Goal: Find specific page/section: Find specific page/section

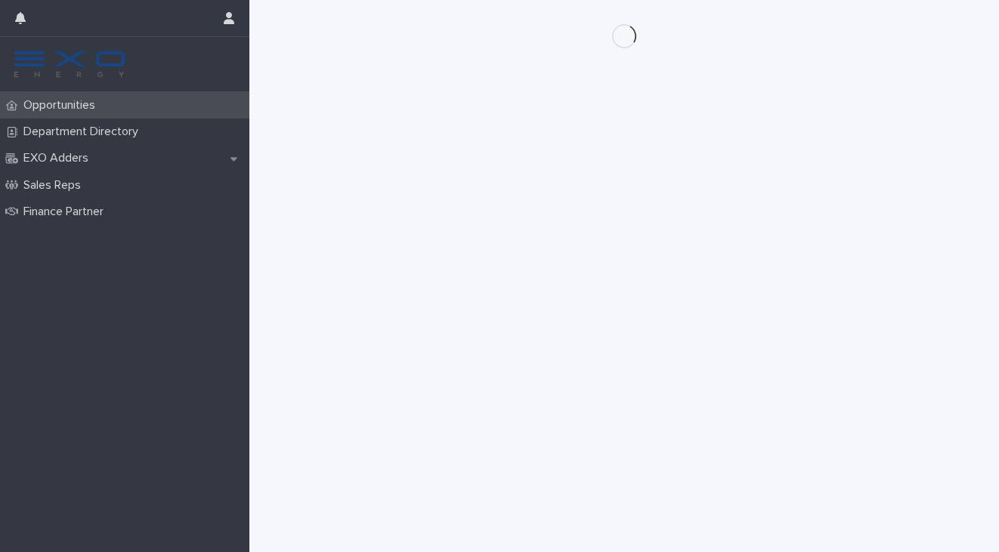
click at [73, 103] on p "Opportunities" at bounding box center [62, 105] width 90 height 14
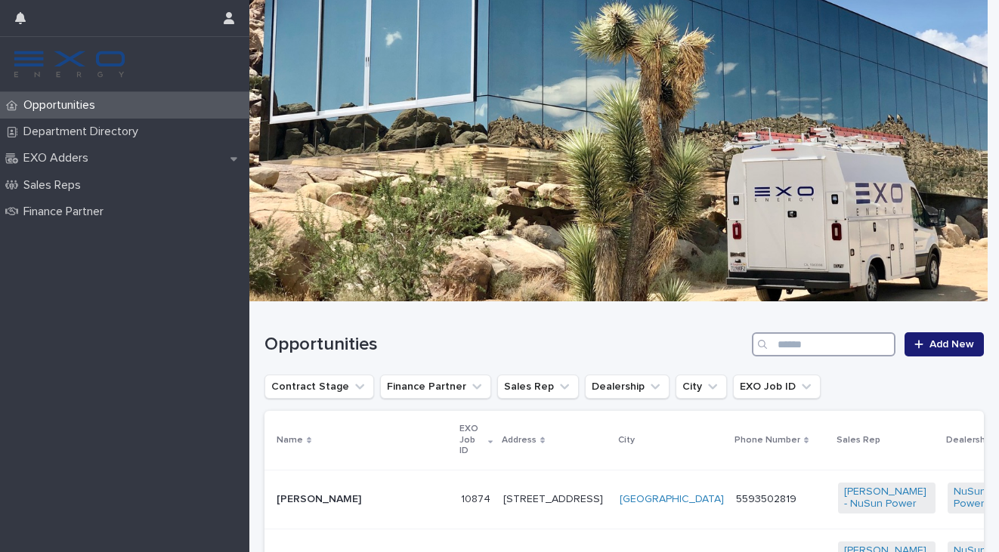
click at [786, 341] on input "Search" at bounding box center [824, 345] width 144 height 24
paste input "*********"
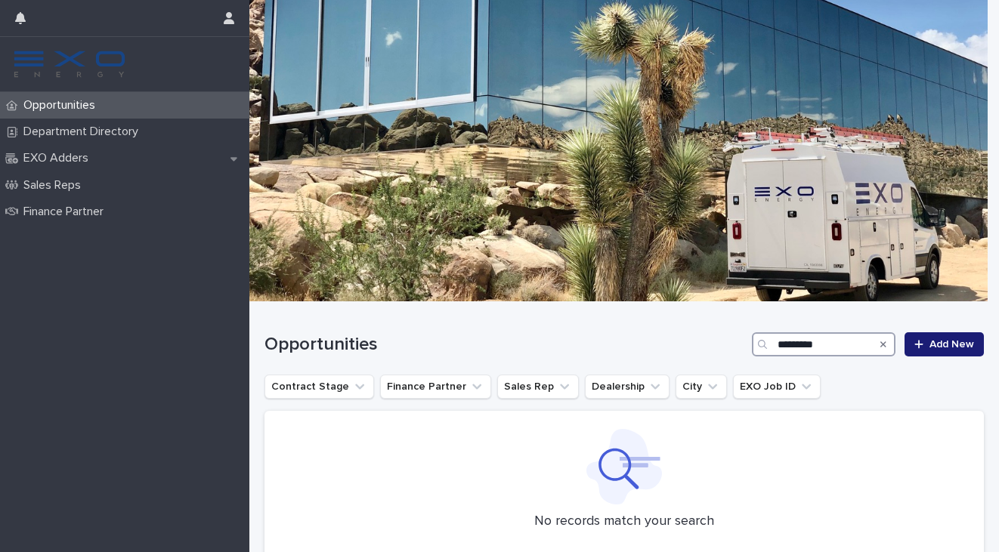
scroll to position [113, 0]
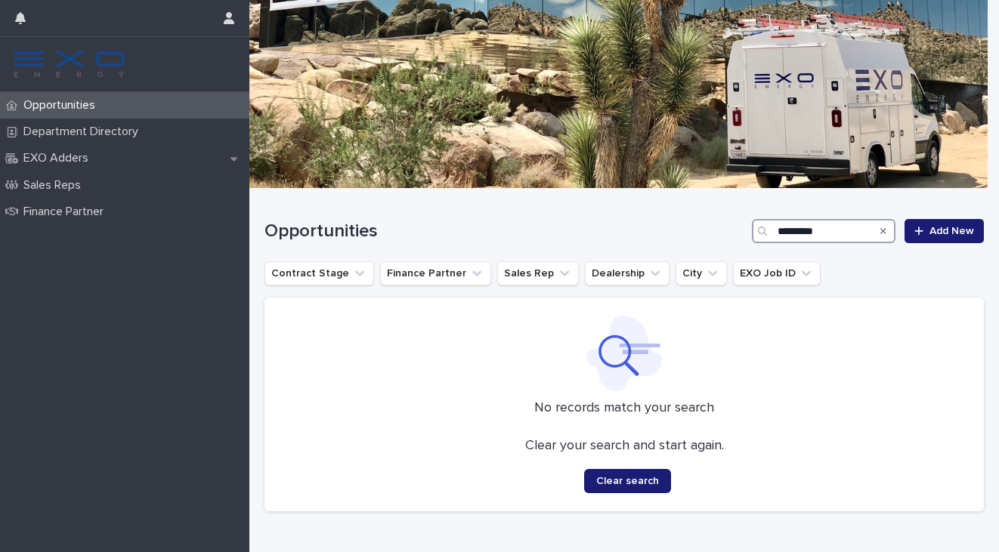
click at [810, 234] on input "*********" at bounding box center [824, 231] width 144 height 24
paste input "*****"
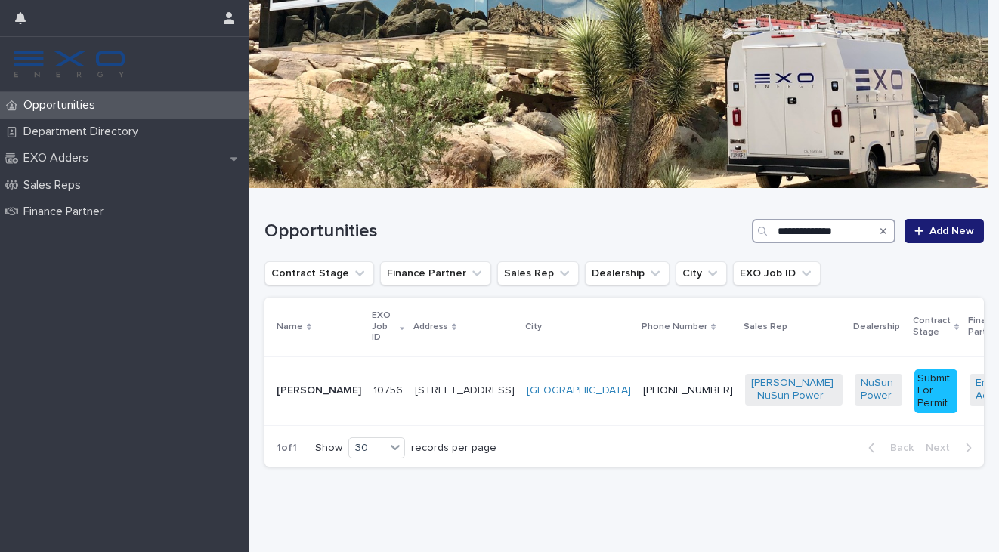
scroll to position [103, 0]
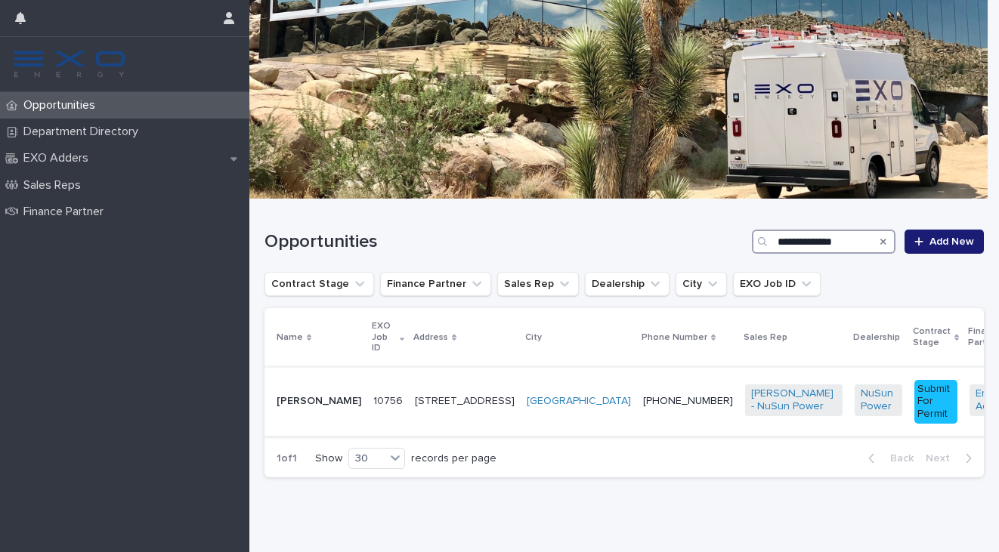
type input "**********"
click at [521, 417] on td "[GEOGRAPHIC_DATA]" at bounding box center [579, 401] width 116 height 69
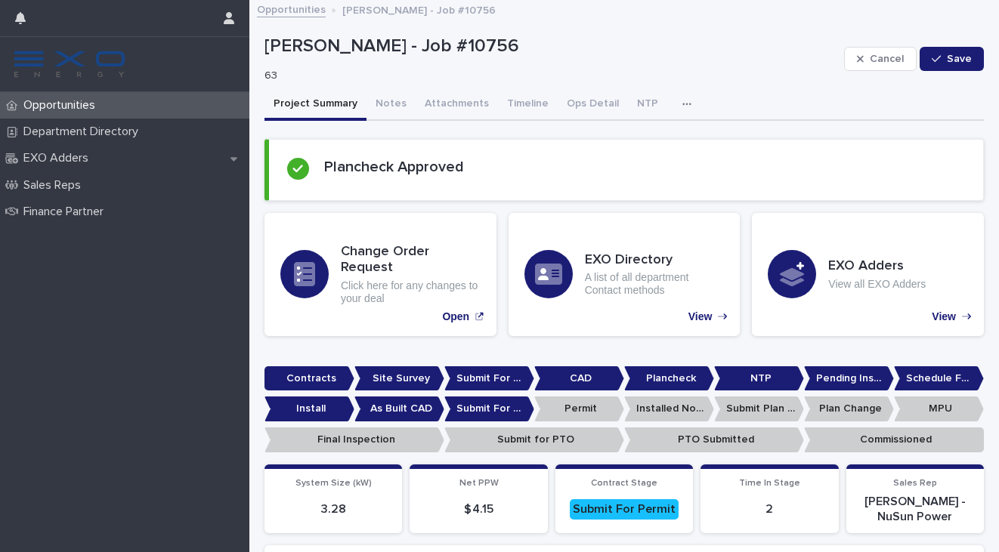
scroll to position [6, 0]
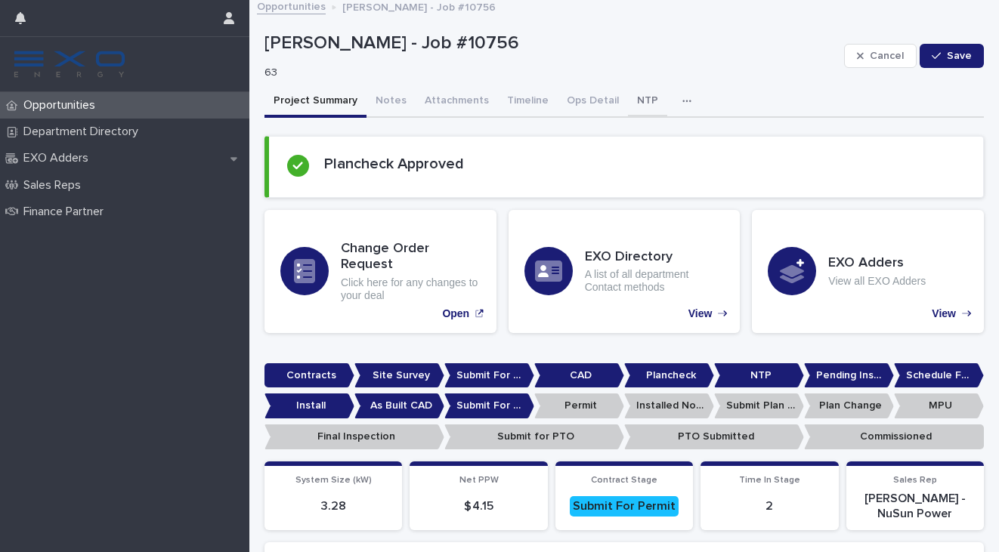
click at [629, 97] on button "NTP" at bounding box center [647, 102] width 39 height 32
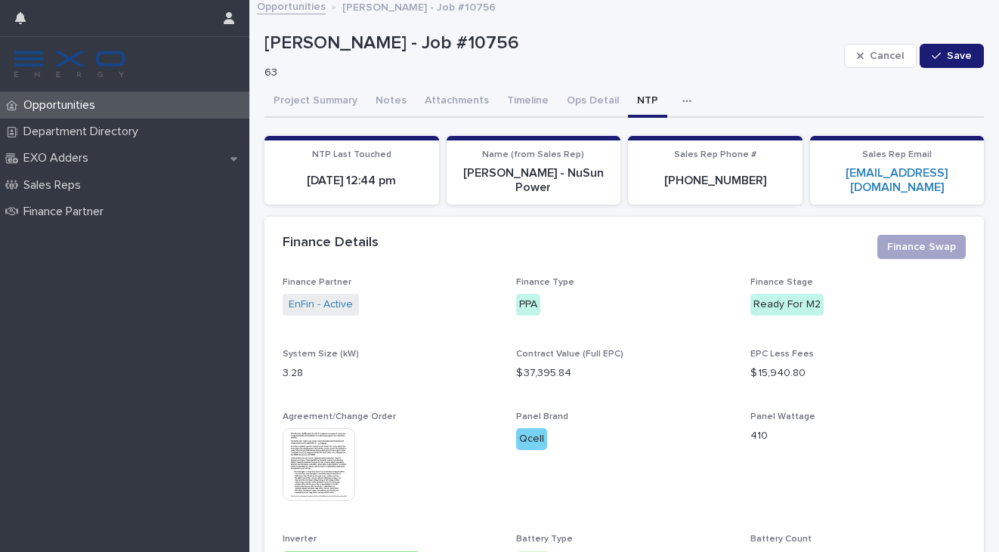
scroll to position [9, 0]
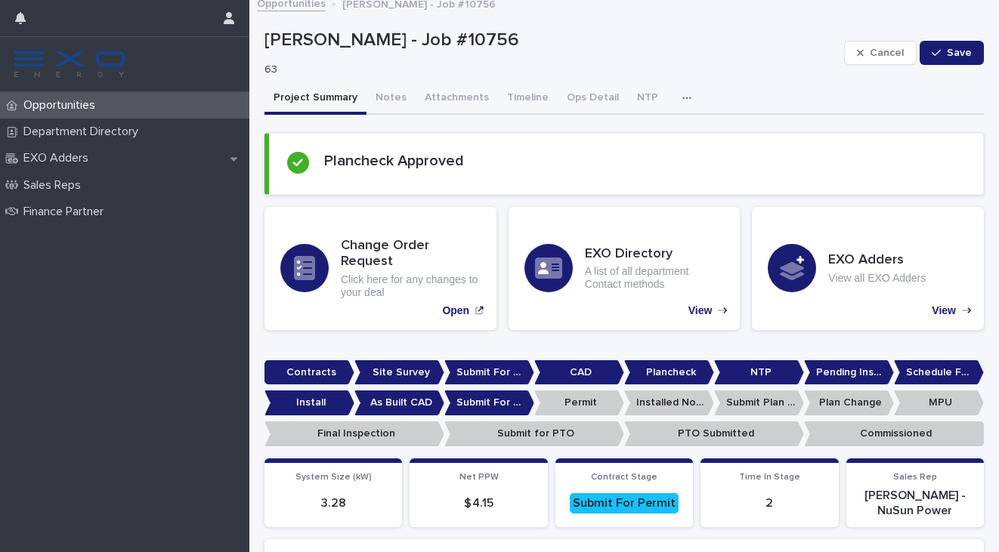
click at [336, 88] on button "Project Summary" at bounding box center [316, 99] width 102 height 32
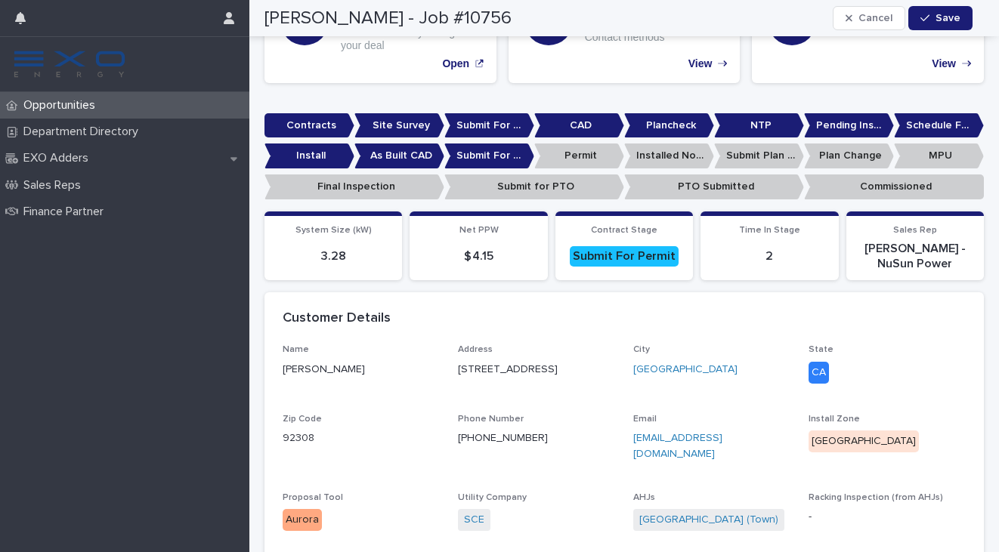
scroll to position [289, 0]
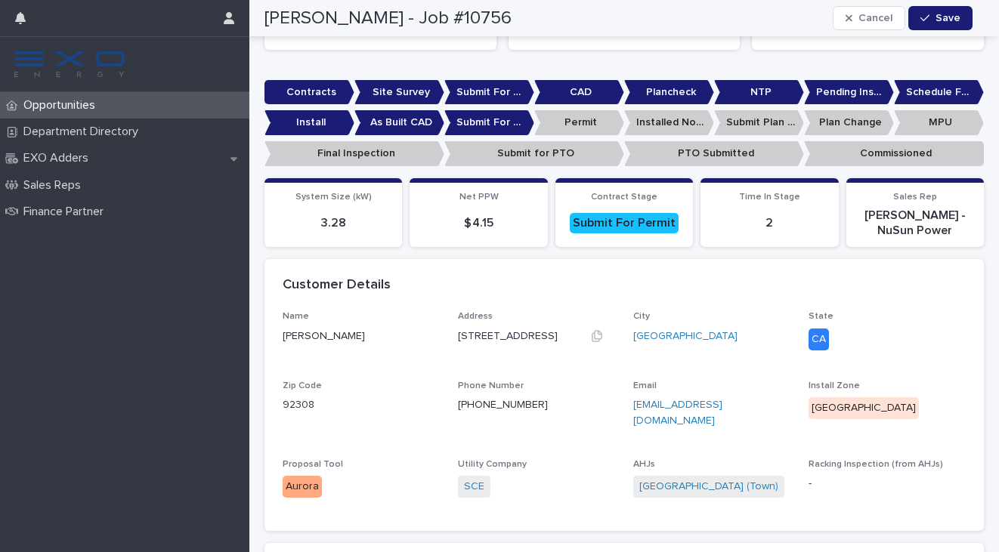
drag, startPoint x: 455, startPoint y: 330, endPoint x: 539, endPoint y: 330, distance: 83.9
click at [539, 330] on div "[STREET_ADDRESS]" at bounding box center [536, 337] width 157 height 16
copy p "[STREET_ADDRESS]"
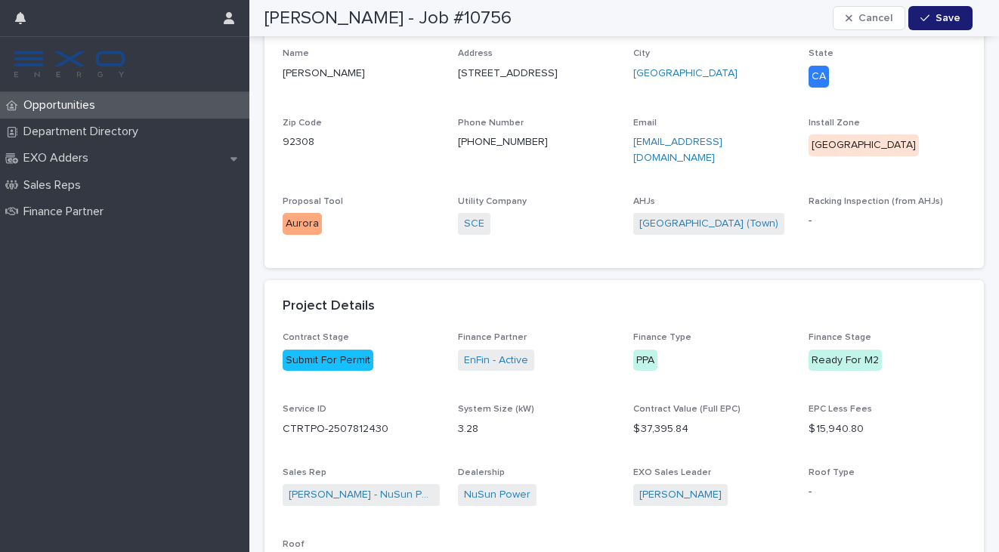
scroll to position [0, 0]
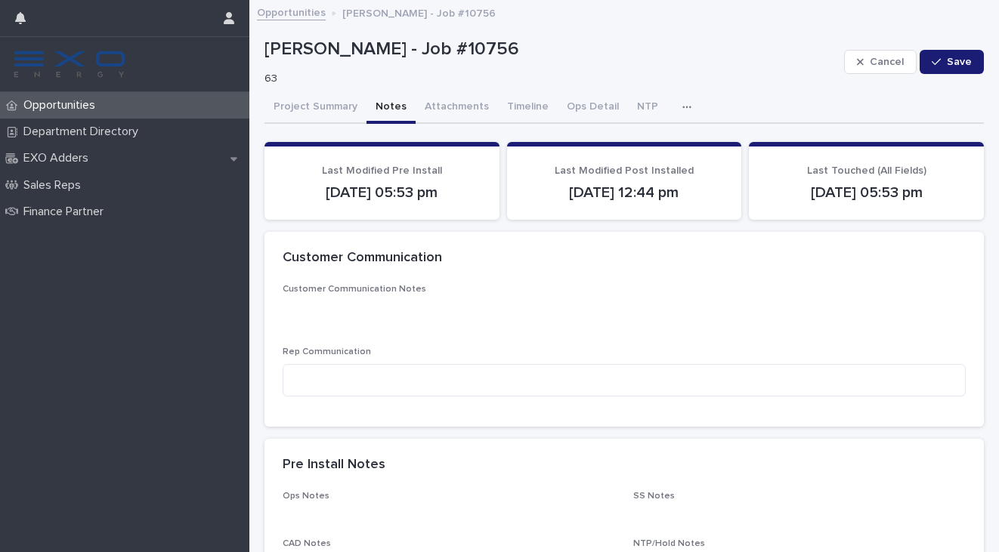
click at [390, 109] on button "Notes" at bounding box center [391, 108] width 49 height 32
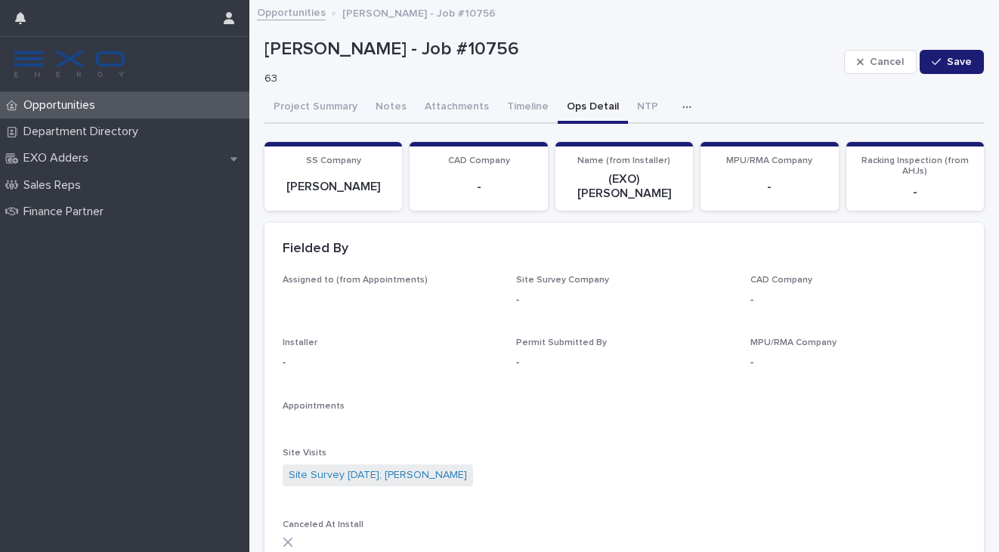
click at [586, 107] on button "Ops Detail" at bounding box center [593, 108] width 70 height 32
click at [457, 110] on button "Attachments" at bounding box center [457, 108] width 82 height 32
